Goal: Navigation & Orientation: Find specific page/section

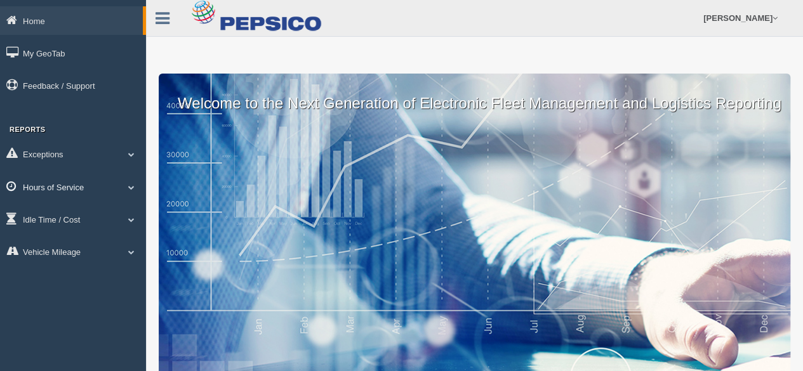
click at [135, 185] on span at bounding box center [131, 187] width 16 height 6
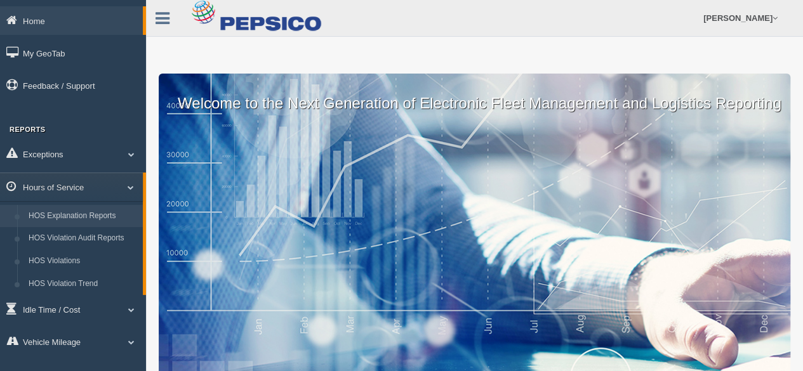
click at [105, 210] on link "HOS Explanation Reports" at bounding box center [83, 216] width 120 height 23
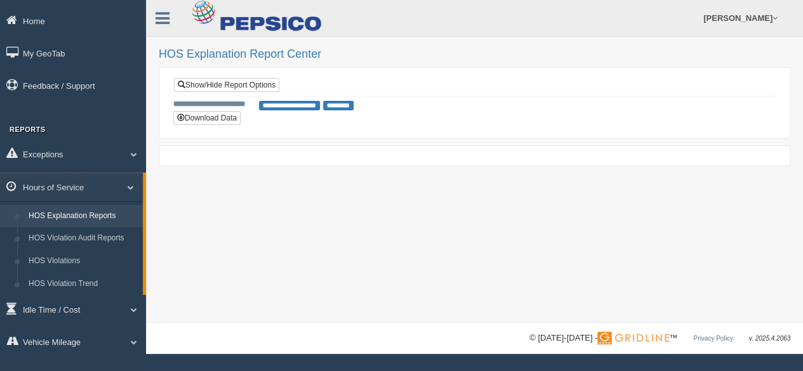
click at [93, 220] on link "HOS Explanation Reports" at bounding box center [83, 216] width 120 height 23
